Goal: Task Accomplishment & Management: Use online tool/utility

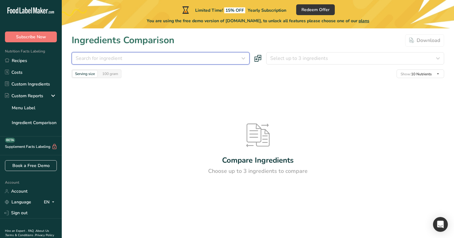
click at [200, 56] on div "Search for ingredient" at bounding box center [159, 58] width 166 height 7
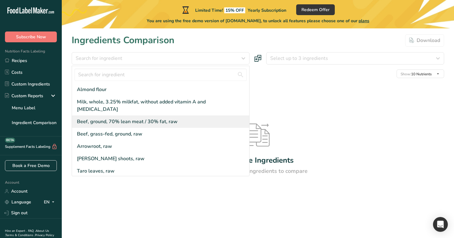
click at [151, 118] on div "Beef, ground, 70% lean meat / 30% fat, raw" at bounding box center [127, 121] width 101 height 7
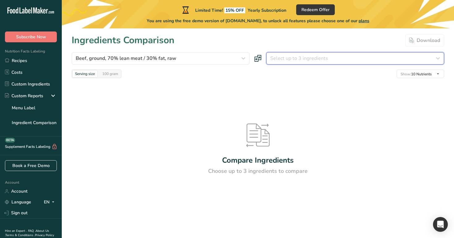
click at [298, 61] on span "Select up to 3 ingredients" at bounding box center [299, 58] width 58 height 7
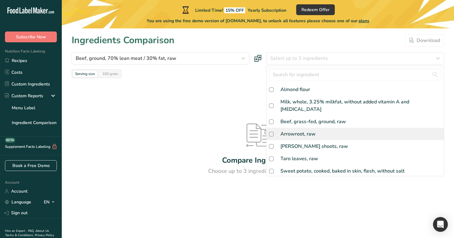
click at [278, 130] on div "Arrowroot, raw" at bounding box center [355, 134] width 177 height 12
checkbox input "true"
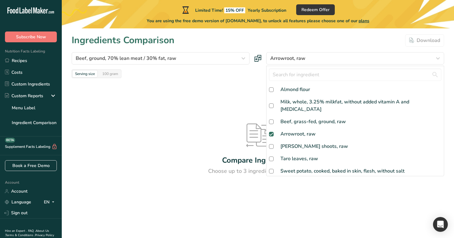
click at [0, 0] on div at bounding box center [0, 0] width 0 height 0
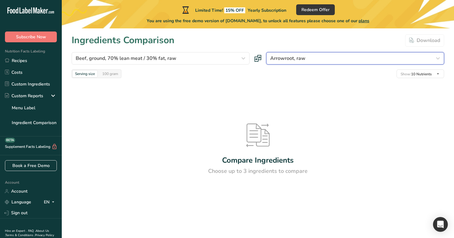
click at [320, 58] on div "Arrowroot, raw" at bounding box center [353, 58] width 166 height 7
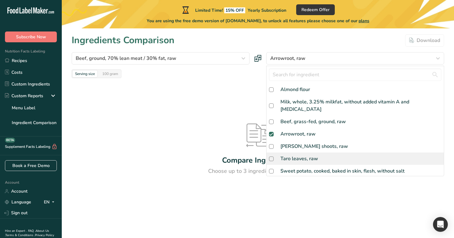
click at [314, 153] on div "Taro leaves, raw" at bounding box center [355, 159] width 177 height 12
checkbox input "true"
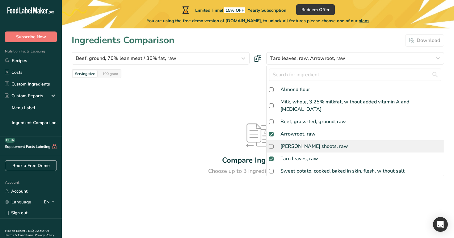
click at [307, 140] on div "[PERSON_NAME] shoots, raw" at bounding box center [355, 146] width 177 height 12
checkbox input "true"
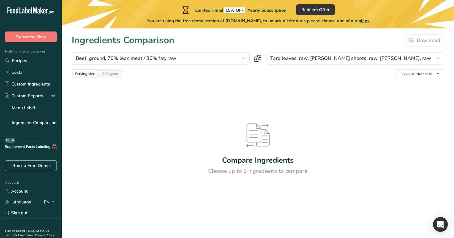
click at [309, 39] on div "Ingredients Comparison Download" at bounding box center [258, 40] width 373 height 14
click at [296, 41] on div "Ingredients Comparison Download" at bounding box center [258, 40] width 373 height 14
click at [28, 63] on link "Recipes" at bounding box center [31, 61] width 62 height 12
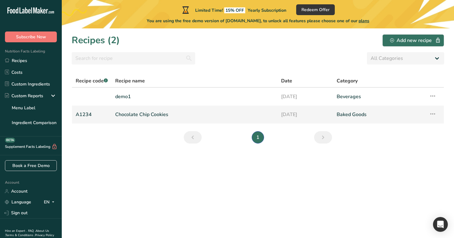
click at [185, 114] on link "Chocolate Chip Cookies" at bounding box center [194, 114] width 158 height 13
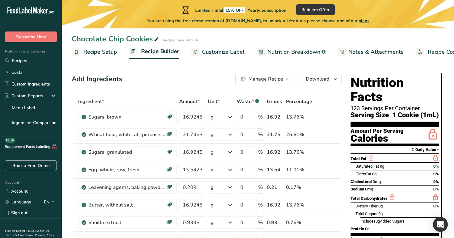
click at [105, 53] on span "Recipe Setup" at bounding box center [100, 52] width 34 height 8
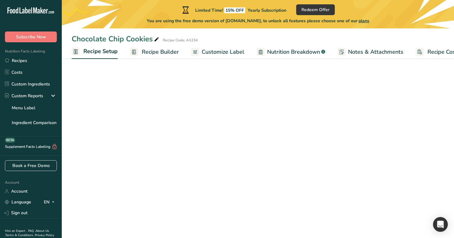
scroll to position [0, 2]
select select "29"
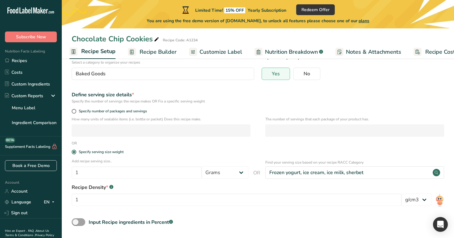
scroll to position [74, 0]
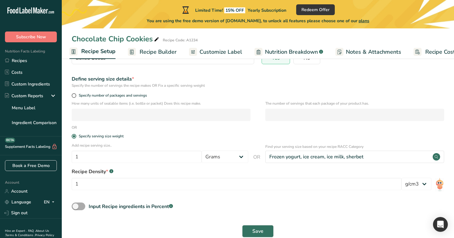
click at [82, 209] on span at bounding box center [79, 207] width 14 height 8
click at [76, 209] on input "Input Recipe ingredients in Percent .a-a{fill:#347362;}.b-a{fill:#fff;}" at bounding box center [74, 206] width 4 height 4
checkbox input "true"
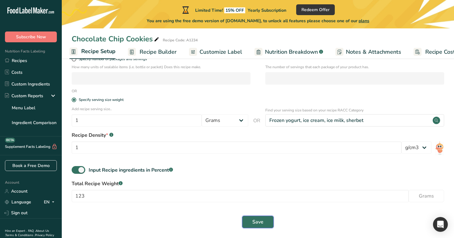
click at [261, 224] on span "Save" at bounding box center [257, 221] width 11 height 7
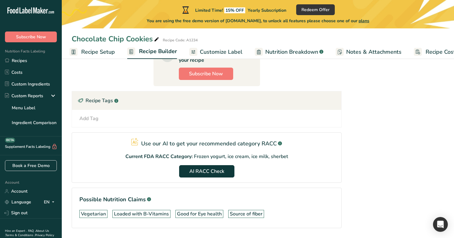
scroll to position [325, 0]
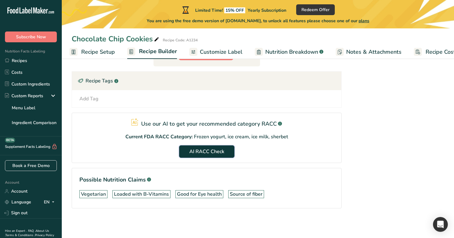
click at [213, 155] on button "AI RACC Check" at bounding box center [206, 151] width 55 height 12
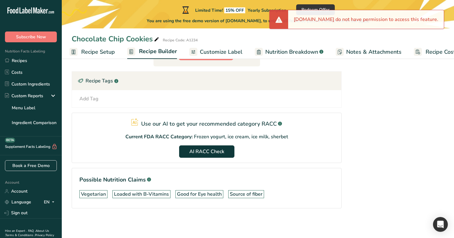
click at [107, 52] on span "Recipe Setup" at bounding box center [98, 52] width 34 height 8
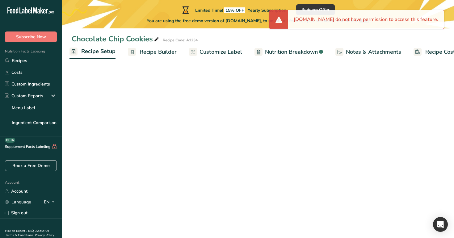
scroll to position [110, 0]
select select "29"
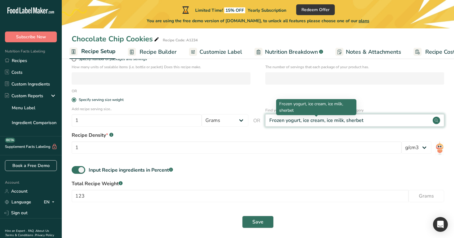
click at [311, 118] on div "Frozen yogurt, ice cream, ice milk, sherbet" at bounding box center [316, 120] width 94 height 7
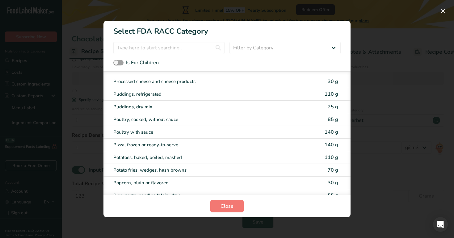
scroll to position [1359, 0]
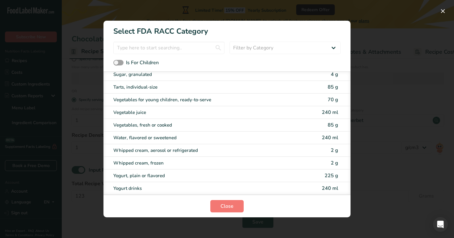
click at [196, 145] on div "Whipped cream, aerosol or refrigerated 2 g" at bounding box center [226, 150] width 247 height 13
type input "2"
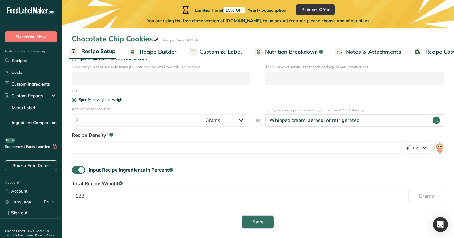
click at [257, 227] on button "Save" at bounding box center [258, 222] width 32 height 12
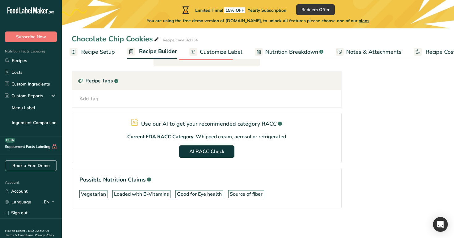
scroll to position [325, 0]
click at [27, 63] on link "Recipes" at bounding box center [31, 61] width 62 height 12
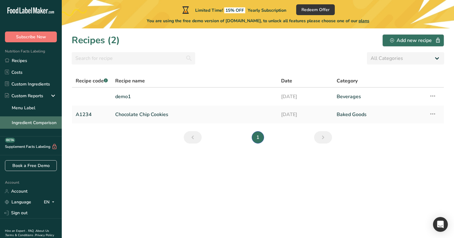
click at [44, 122] on link "Ingredient Comparison" at bounding box center [31, 122] width 62 height 12
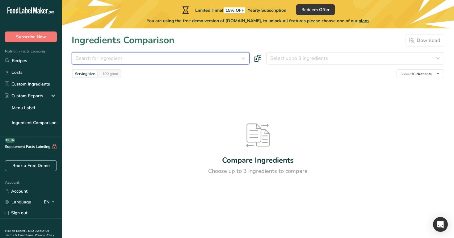
click at [217, 60] on div "Search for ingredient" at bounding box center [159, 58] width 166 height 7
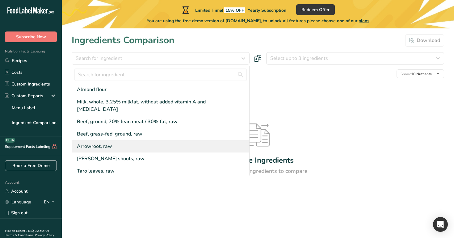
click at [178, 140] on div "Arrowroot, raw" at bounding box center [160, 146] width 177 height 12
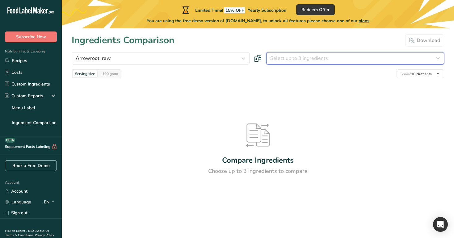
click at [307, 56] on span "Select up to 3 ingredients" at bounding box center [299, 58] width 58 height 7
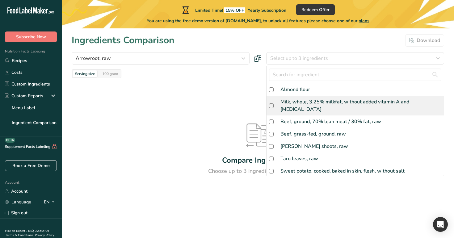
click at [295, 107] on div "Milk, whole, 3.25% milkfat, without added vitamin A and [MEDICAL_DATA]" at bounding box center [355, 106] width 177 height 20
checkbox input "true"
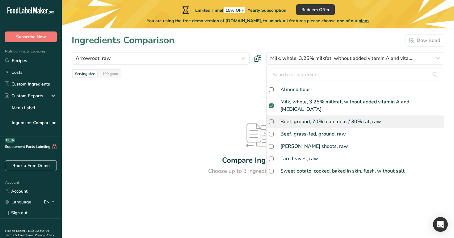
click at [300, 118] on div "Beef, ground, 70% lean meat / 30% fat, raw" at bounding box center [330, 121] width 101 height 7
checkbox input "true"
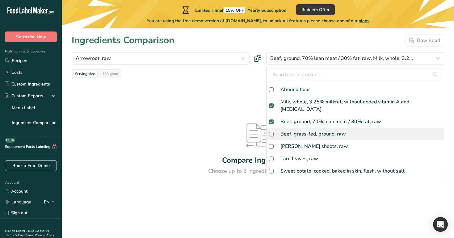
click at [300, 130] on div "Beef, grass-fed, ground, raw" at bounding box center [312, 133] width 65 height 7
checkbox input "true"
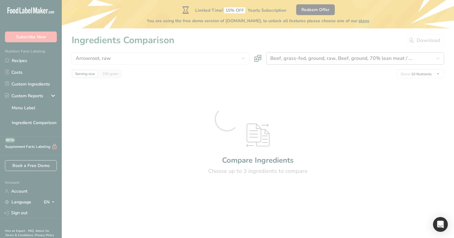
click at [333, 55] on div at bounding box center [227, 119] width 454 height 238
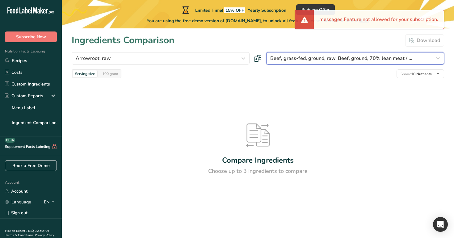
click at [331, 57] on span "Beef, grass-fed, ground, raw, Beef, ground, 70% lean meat / ..." at bounding box center [341, 58] width 142 height 7
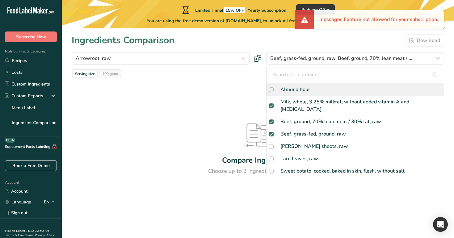
click at [315, 89] on div "Almond flour" at bounding box center [355, 89] width 177 height 12
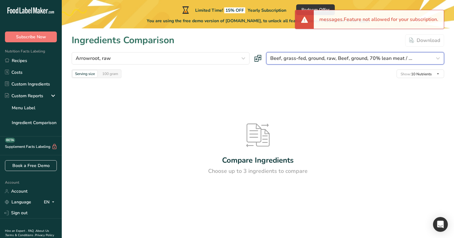
click at [321, 56] on span "Beef, grass-fed, ground, raw, Beef, ground, 70% lean meat / ..." at bounding box center [341, 58] width 142 height 7
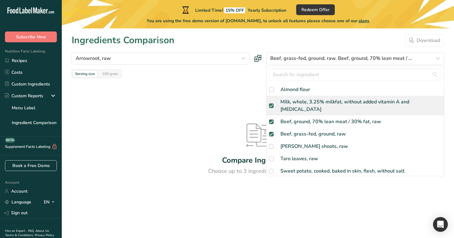
click at [340, 99] on div "Milk, whole, 3.25% milkfat, without added vitamin A and [MEDICAL_DATA]" at bounding box center [360, 105] width 161 height 15
checkbox input "false"
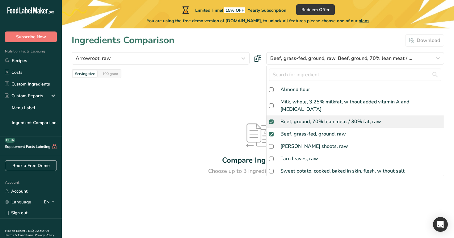
click at [341, 118] on div "Beef, ground, 70% lean meat / 30% fat, raw" at bounding box center [330, 121] width 101 height 7
checkbox input "false"
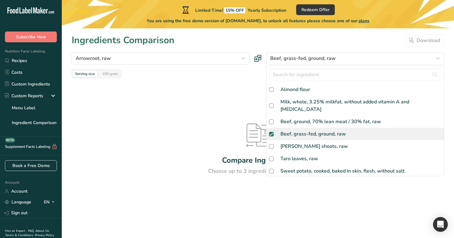
click at [332, 130] on div "Beef, grass-fed, ground, raw" at bounding box center [312, 133] width 65 height 7
checkbox input "false"
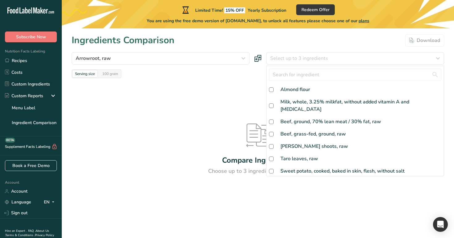
click at [320, 43] on div "Ingredients Comparison Download" at bounding box center [258, 40] width 373 height 14
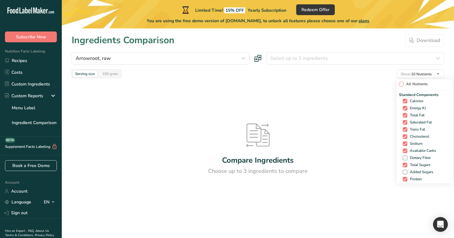
click at [404, 82] on span "All Nutrients" at bounding box center [416, 84] width 24 height 5
click at [403, 82] on input "All Nutrients" at bounding box center [401, 84] width 4 height 4
checkbox input "true"
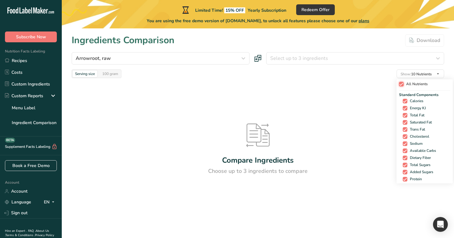
checkbox input "true"
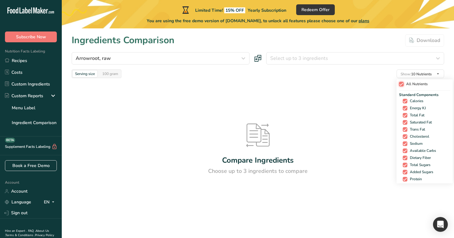
checkbox input "true"
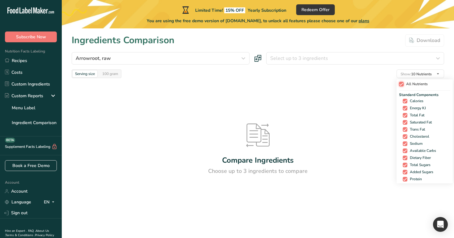
checkbox input "true"
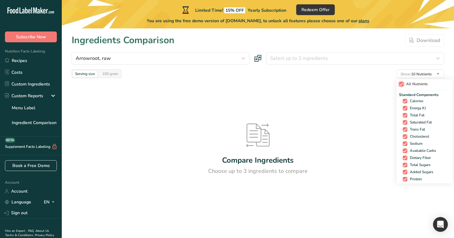
checkbox input "true"
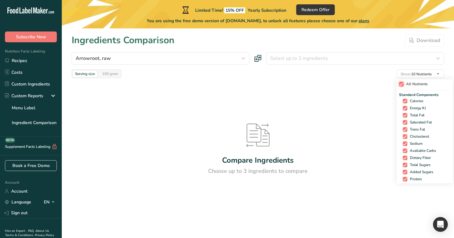
checkbox input "true"
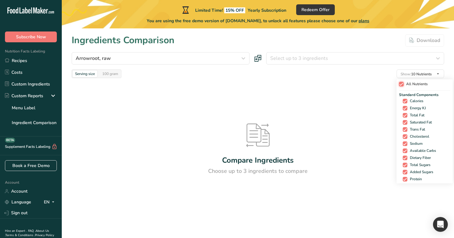
checkbox input "true"
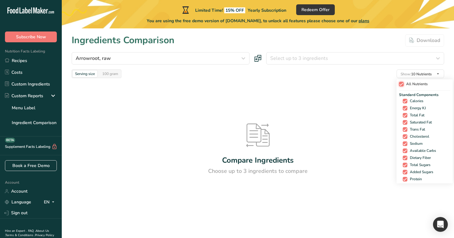
checkbox input "true"
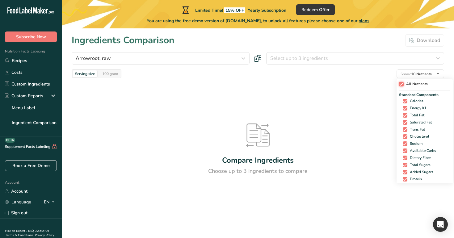
checkbox input "true"
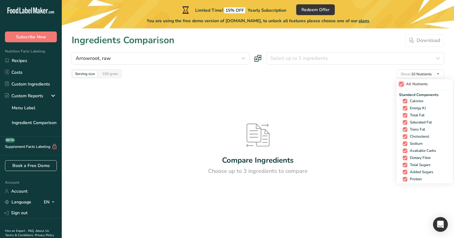
checkbox input "true"
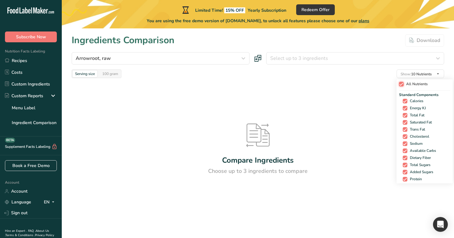
checkbox input "true"
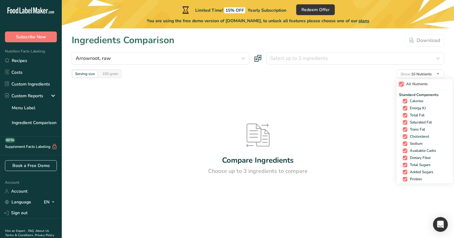
checkbox input "true"
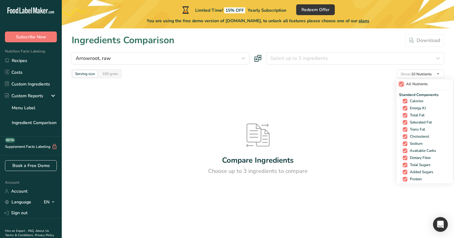
checkbox input "true"
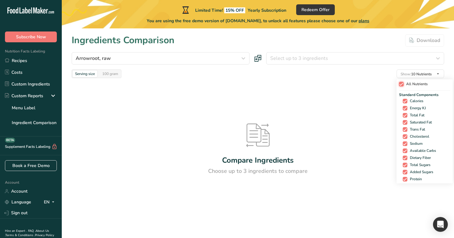
checkbox input "true"
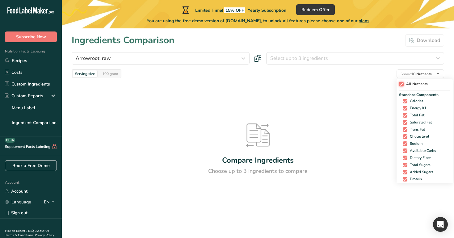
checkbox input "true"
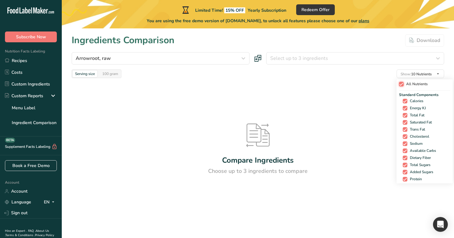
checkbox input "true"
click at [404, 82] on span "All Nutrients" at bounding box center [414, 84] width 24 height 5
click at [401, 82] on input "All Nutrients" at bounding box center [399, 84] width 4 height 4
checkbox input "false"
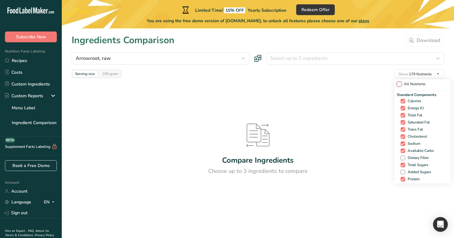
checkbox input "false"
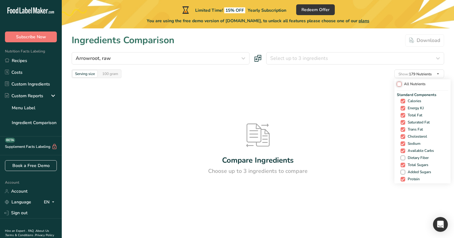
checkbox input "false"
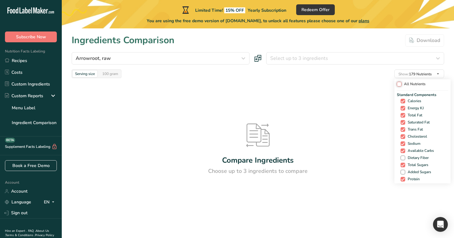
checkbox input "false"
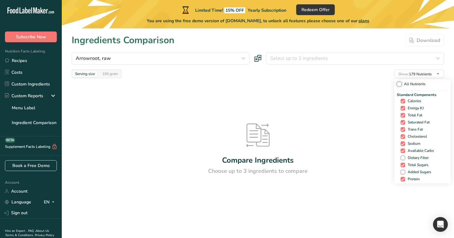
checkbox input "false"
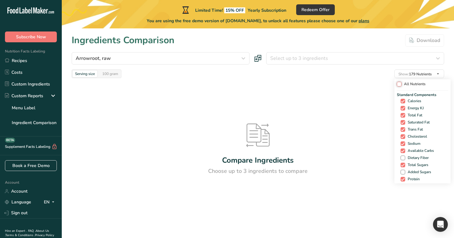
checkbox input "false"
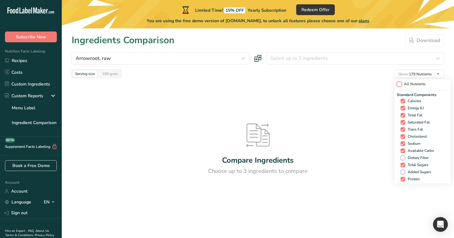
checkbox input "false"
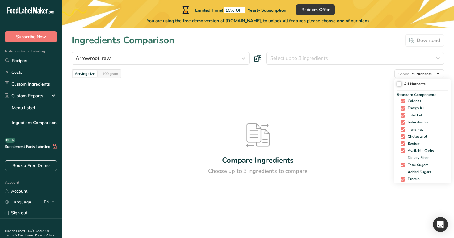
checkbox input "false"
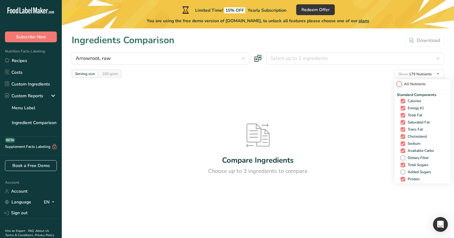
checkbox input "false"
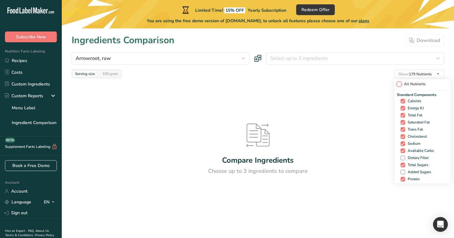
checkbox input "false"
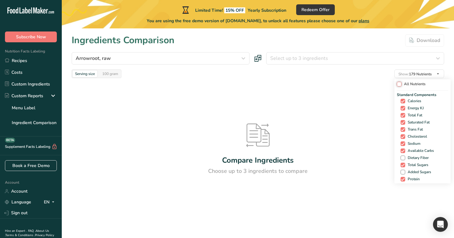
checkbox input "false"
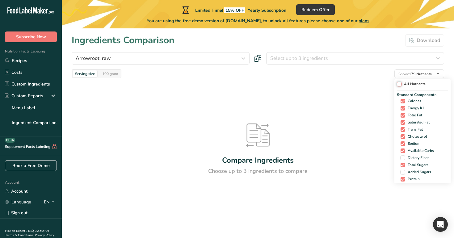
checkbox input "false"
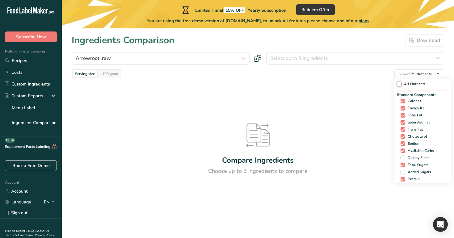
checkbox input "false"
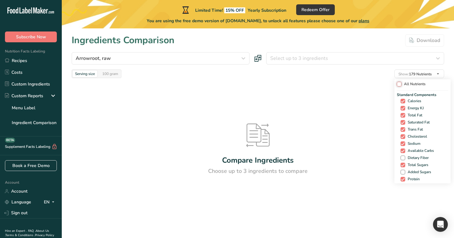
checkbox input "false"
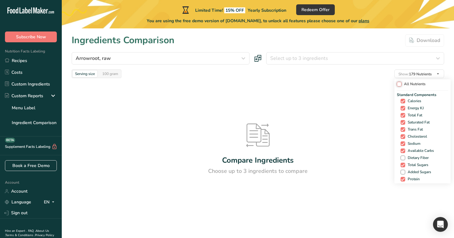
checkbox input "false"
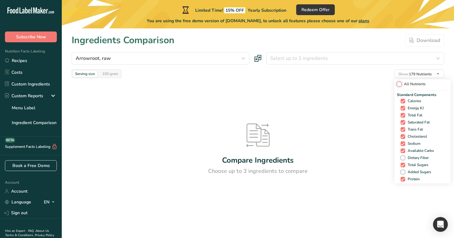
checkbox input "false"
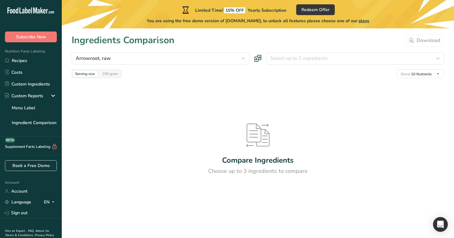
click at [357, 73] on div "Serving size 100 gram Show: 10 Nutrients All Nutrients Standard Components Calo…" at bounding box center [258, 74] width 373 height 9
click at [109, 80] on div "Compare Ingredients Choose up to 3 ingredients to compare" at bounding box center [258, 149] width 373 height 143
click at [114, 70] on div "100 gram" at bounding box center [110, 73] width 21 height 7
click at [82, 75] on div "Serving size" at bounding box center [85, 73] width 25 height 7
click at [35, 59] on link "Recipes" at bounding box center [31, 61] width 62 height 12
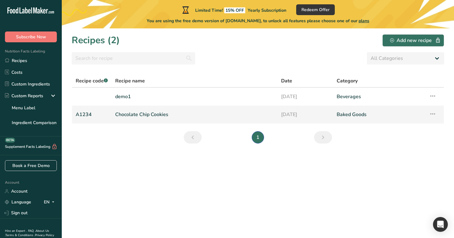
click at [244, 120] on link "Chocolate Chip Cookies" at bounding box center [194, 114] width 158 height 13
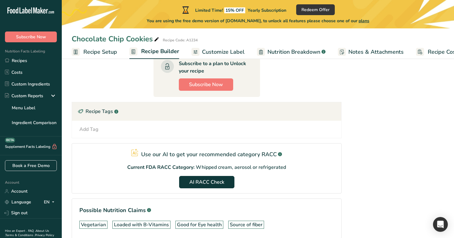
scroll to position [325, 0]
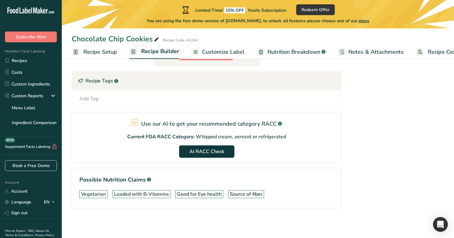
click at [90, 46] on link "Recipe Setup" at bounding box center [94, 52] width 45 height 14
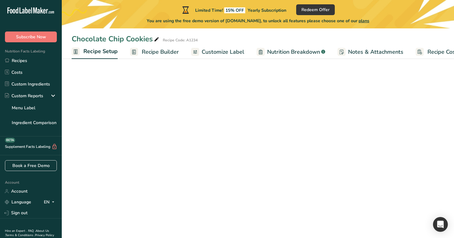
scroll to position [0, 2]
select select "29"
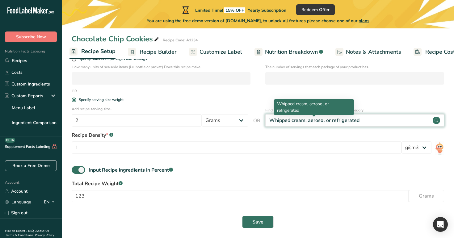
click at [314, 120] on div "Whipped cream, aerosol or refrigerated" at bounding box center [314, 120] width 90 height 7
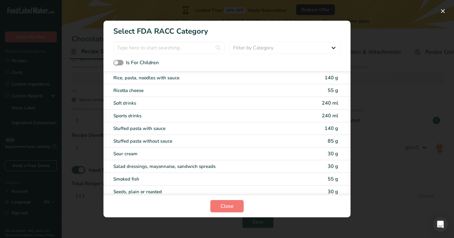
scroll to position [1359, 0]
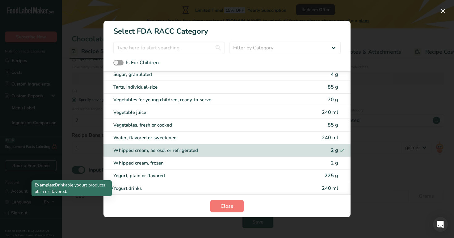
click at [256, 186] on div "Yogurt drinks" at bounding box center [200, 188] width 175 height 7
type input "240"
select select "27"
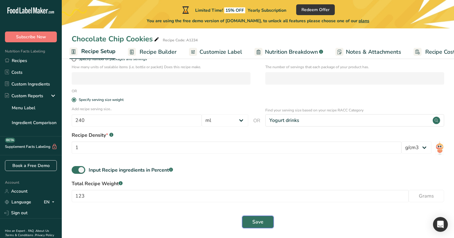
click at [262, 224] on span "Save" at bounding box center [257, 221] width 11 height 7
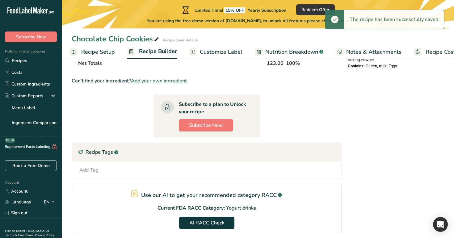
scroll to position [338, 0]
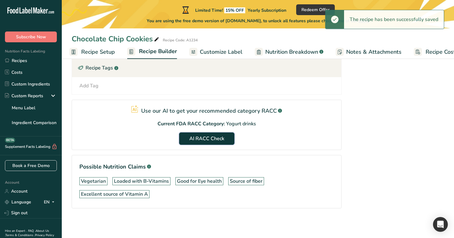
click at [211, 141] on span "AI RACC Check" at bounding box center [206, 138] width 35 height 7
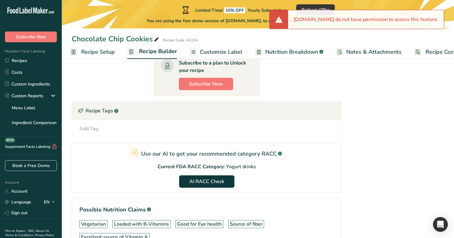
scroll to position [284, 0]
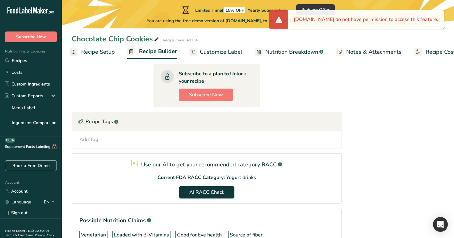
click at [233, 46] on link "Customize Label" at bounding box center [215, 52] width 53 height 14
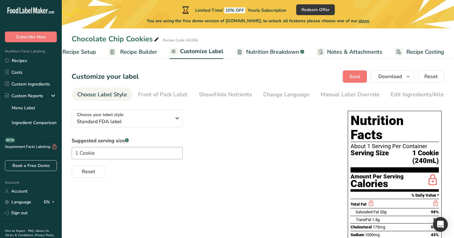
click at [264, 55] on span "Nutrition Breakdown" at bounding box center [272, 52] width 53 height 8
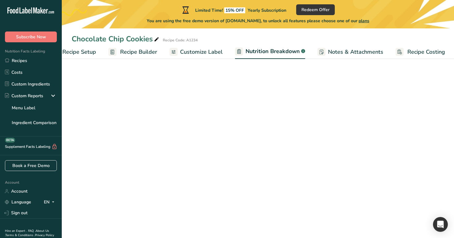
scroll to position [0, 22]
select select "Calories"
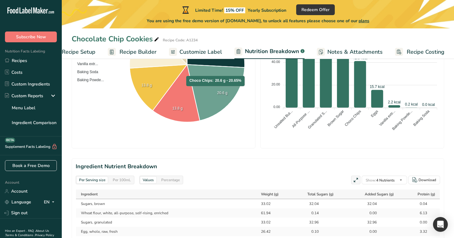
scroll to position [168, 0]
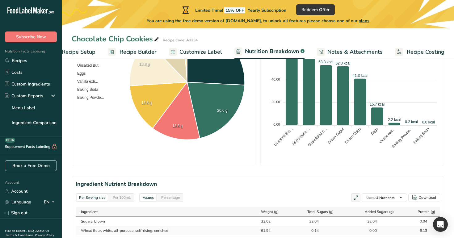
click at [130, 50] on span "Recipe Builder" at bounding box center [138, 52] width 37 height 8
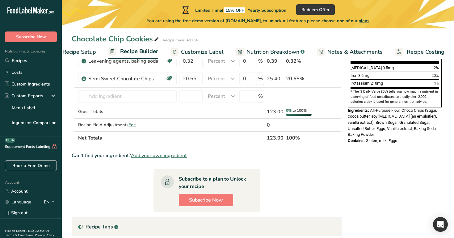
scroll to position [180, 0]
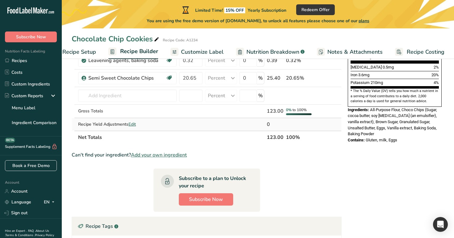
click at [135, 125] on span "Edit" at bounding box center [131, 124] width 7 height 6
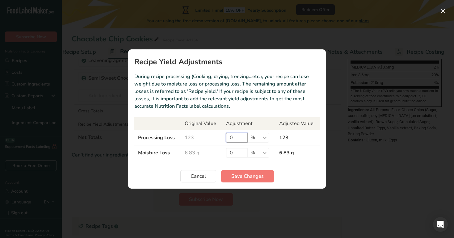
click at [238, 133] on input "0" at bounding box center [237, 138] width 22 height 10
type input "10"
click at [239, 153] on input "0" at bounding box center [237, 153] width 22 height 10
type input "100"
click at [247, 176] on span "Save Changes" at bounding box center [247, 176] width 32 height 7
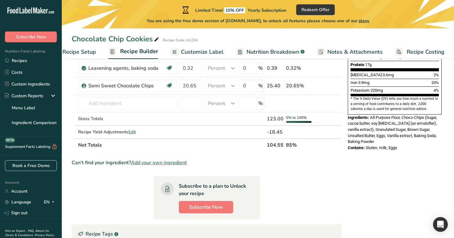
scroll to position [171, 0]
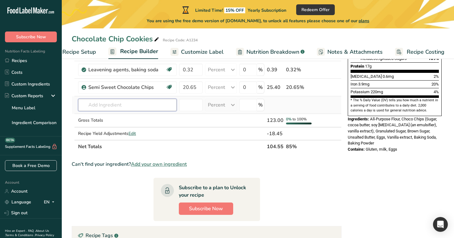
click at [130, 101] on input "text" at bounding box center [127, 105] width 99 height 12
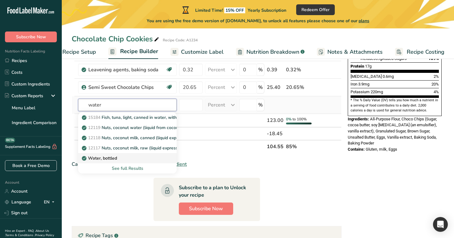
type input "water"
click at [114, 160] on p "Water, bottled" at bounding box center [100, 158] width 34 height 6
type input "Water, bottled"
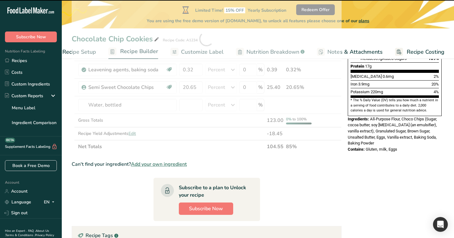
type input "0"
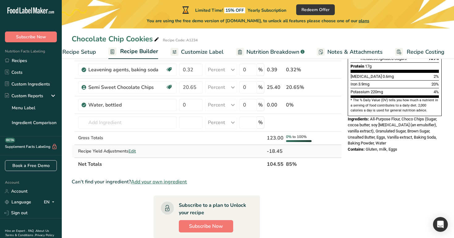
click at [133, 151] on span "Edit" at bounding box center [131, 151] width 7 height 6
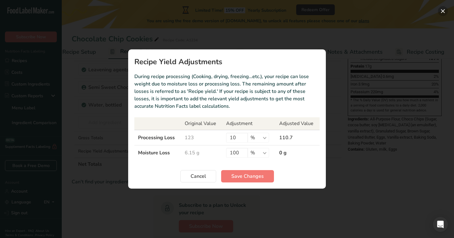
click at [444, 11] on button "Recipe yield modal" at bounding box center [443, 11] width 10 height 10
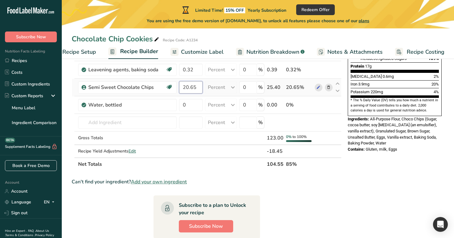
drag, startPoint x: 198, startPoint y: 86, endPoint x: 180, endPoint y: 87, distance: 17.6
click at [180, 87] on input "20.65" at bounding box center [190, 87] width 23 height 12
type input "10"
click at [192, 109] on div "Ingredient * Amount * Unit * Waste * .a-a{fill:#347362;}.b-a{fill:#fff;} Grams …" at bounding box center [207, 48] width 270 height 246
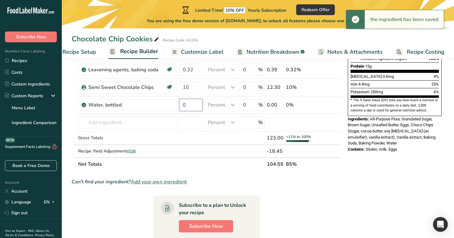
click at [195, 106] on input "0" at bounding box center [190, 105] width 23 height 12
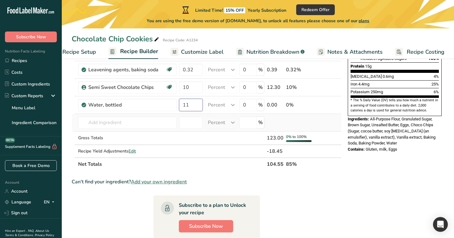
type input "11"
click at [257, 115] on div "Ingredient * Amount * Unit * Waste * .a-a{fill:#347362;}.b-a{fill:#fff;} Grams …" at bounding box center [207, 48] width 270 height 246
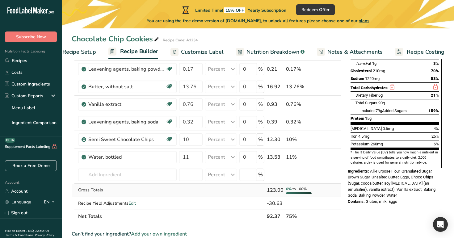
scroll to position [119, 0]
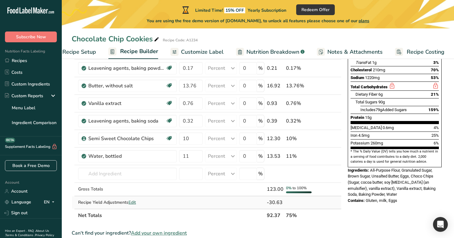
click at [134, 201] on span "Edit" at bounding box center [131, 203] width 7 height 6
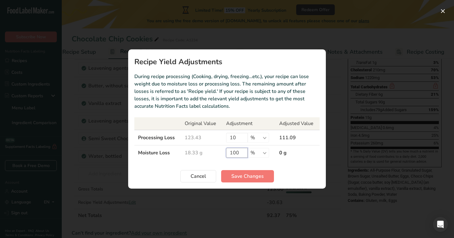
click at [240, 154] on input "100" at bounding box center [237, 153] width 22 height 10
type input "10"
click at [250, 181] on button "Save Changes" at bounding box center [247, 176] width 53 height 12
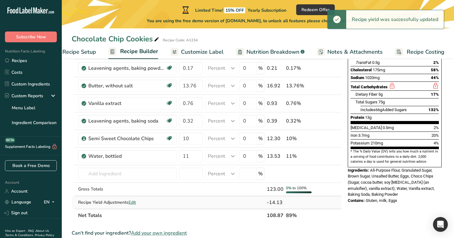
click at [133, 204] on span "Edit" at bounding box center [131, 203] width 7 height 6
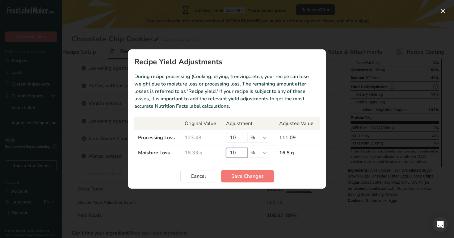
click at [238, 150] on input "10" at bounding box center [237, 153] width 22 height 10
type input "1"
click at [243, 138] on input "10" at bounding box center [237, 138] width 22 height 10
type input "1"
click at [242, 184] on section "Recipe Yield Adjustments During recipe processing (Cooking, drying, freezing…et…" at bounding box center [227, 118] width 198 height 139
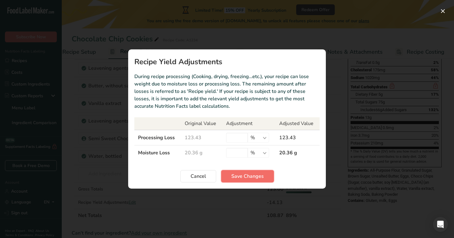
click at [246, 178] on span "Save Changes" at bounding box center [247, 176] width 32 height 7
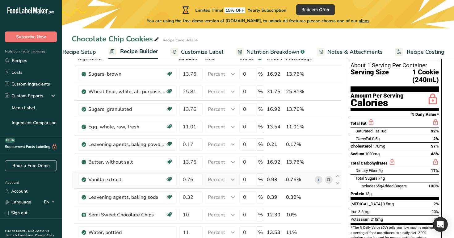
scroll to position [47, 0]
